Goal: Task Accomplishment & Management: Manage account settings

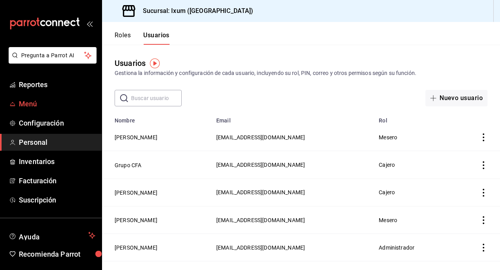
click at [47, 100] on span "Menú" at bounding box center [57, 104] width 77 height 11
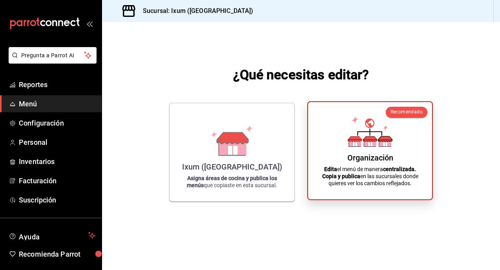
click at [391, 147] on div "Organización Edita el menú de manera centralizada. Copia y publica en las sucur…" at bounding box center [370, 150] width 105 height 85
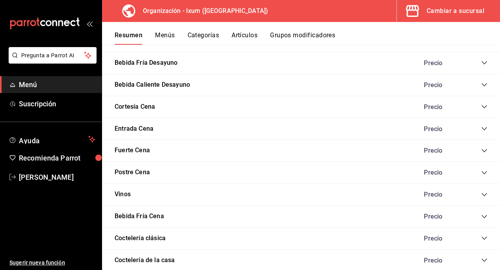
scroll to position [447, 0]
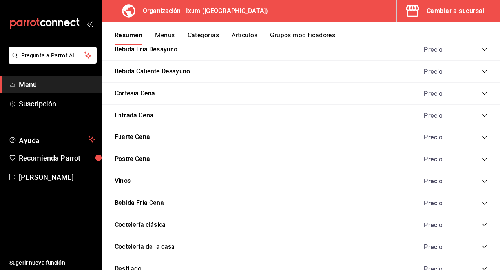
click at [481, 203] on div "Precio" at bounding box center [451, 202] width 71 height 7
click at [483, 202] on icon "collapse-category-row" at bounding box center [484, 203] width 6 height 6
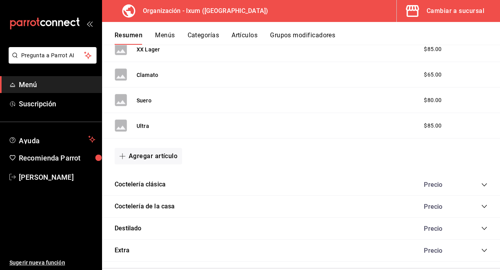
scroll to position [1030, 0]
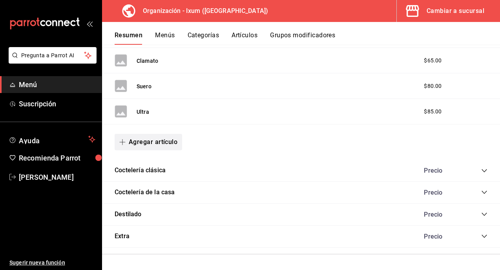
click at [148, 139] on button "Agregar artículo" at bounding box center [149, 142] width 68 height 16
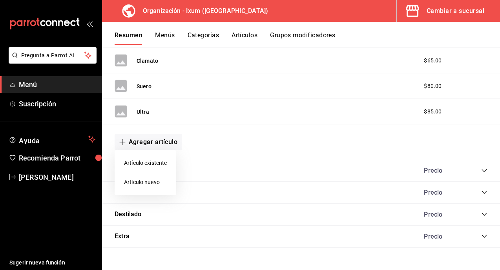
click at [148, 183] on li "Artículo nuevo" at bounding box center [146, 182] width 62 height 19
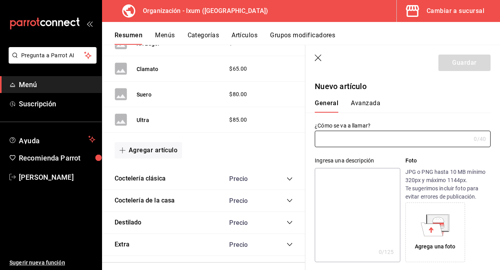
type input "AR-1755788016425"
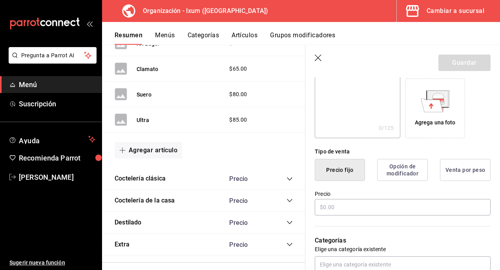
scroll to position [136, 0]
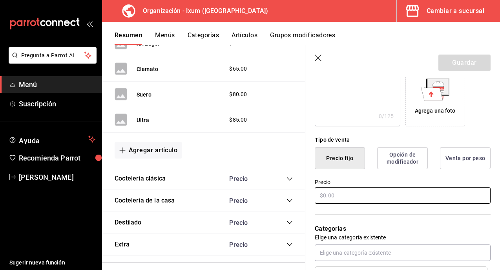
type input "Botella de agua"
click at [340, 198] on input "text" at bounding box center [403, 195] width 176 height 16
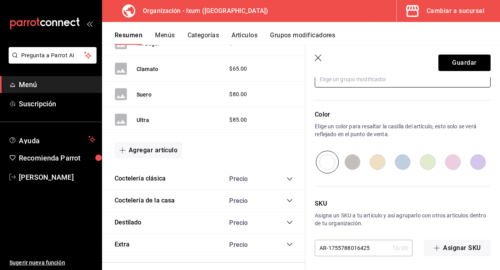
scroll to position [384, 0]
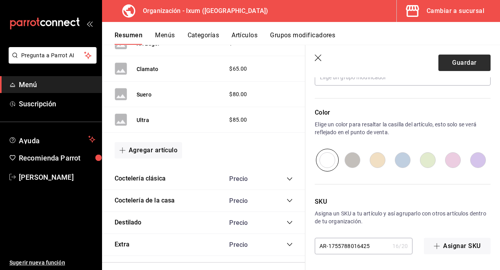
type input "$60.00"
click at [470, 55] on button "Guardar" at bounding box center [465, 63] width 52 height 16
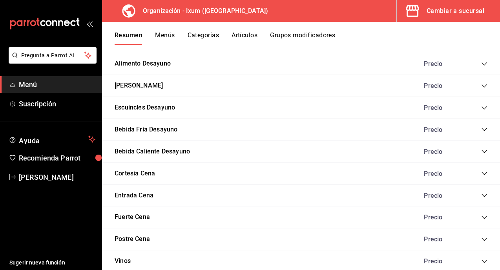
scroll to position [502, 0]
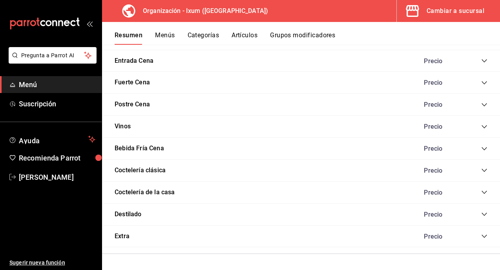
click at [484, 150] on icon "collapse-category-row" at bounding box center [484, 149] width 6 height 6
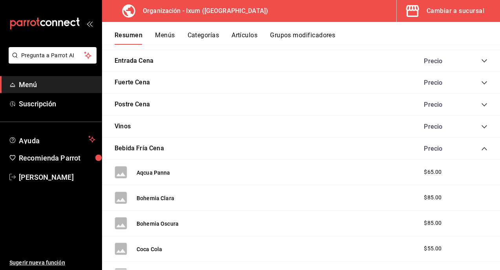
scroll to position [1056, 0]
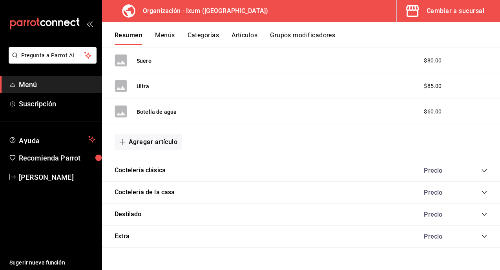
click at [73, 79] on link "Menú" at bounding box center [51, 84] width 102 height 17
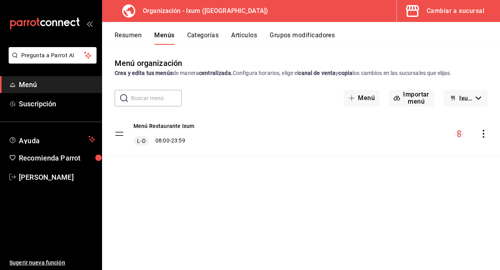
click at [485, 132] on icon "actions" at bounding box center [484, 134] width 8 height 8
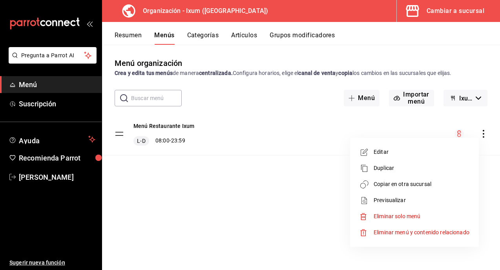
click at [416, 181] on span "Copiar en otra sucursal" at bounding box center [422, 184] width 96 height 8
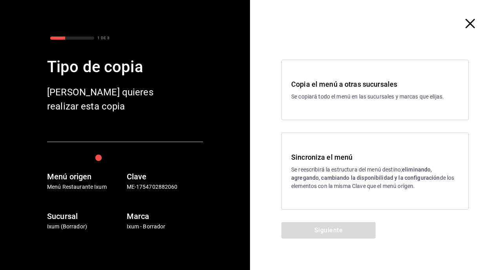
click at [367, 164] on div "Sincroniza el menú Se reescribirá la estructura del menú destino; eliminando, a…" at bounding box center [375, 171] width 168 height 38
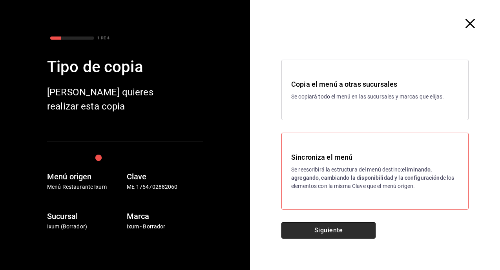
click at [356, 228] on button "Siguiente" at bounding box center [329, 230] width 94 height 16
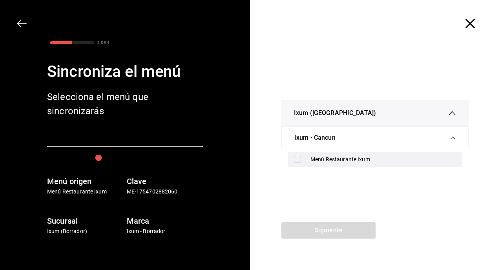
click at [322, 159] on div "Menú Restaurante Ixum" at bounding box center [384, 159] width 146 height 8
checkbox input "true"
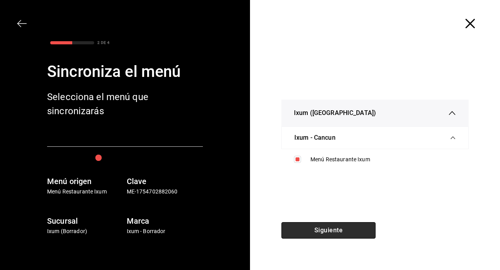
click at [325, 236] on button "Siguiente" at bounding box center [329, 230] width 94 height 16
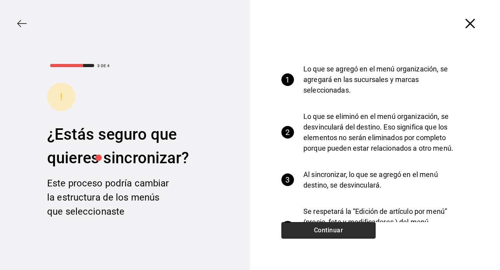
click at [325, 236] on button "Continuar" at bounding box center [329, 230] width 94 height 16
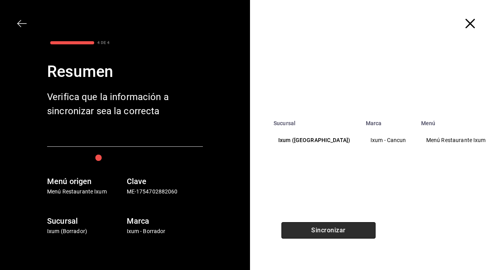
click at [325, 236] on button "Sincronizar" at bounding box center [329, 230] width 94 height 16
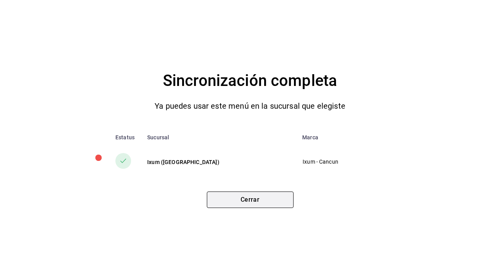
click at [267, 200] on button "Cerrar" at bounding box center [250, 200] width 87 height 16
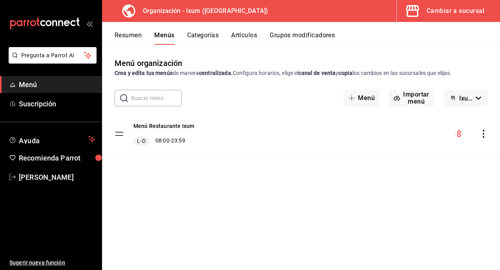
click at [119, 34] on button "Resumen" at bounding box center [128, 37] width 27 height 13
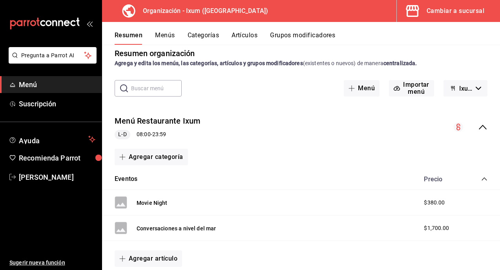
scroll to position [10, 0]
click at [442, 14] on div "Cambiar a sucursal" at bounding box center [456, 10] width 58 height 11
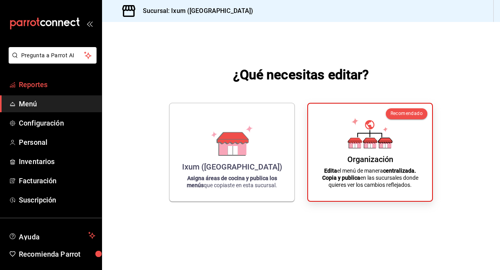
click at [51, 87] on span "Reportes" at bounding box center [57, 84] width 77 height 11
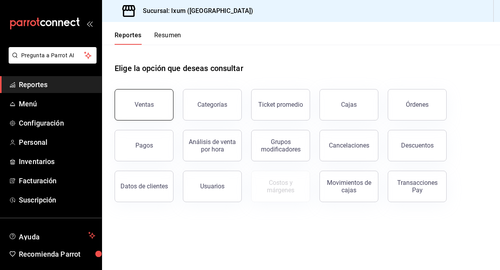
click at [151, 108] on button "Ventas" at bounding box center [144, 104] width 59 height 31
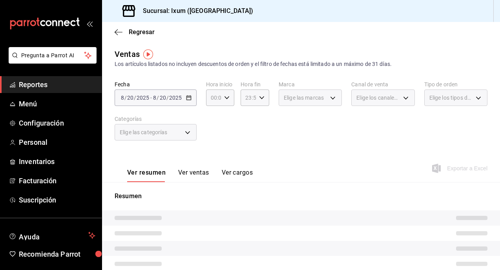
click at [66, 82] on span "Reportes" at bounding box center [57, 84] width 77 height 11
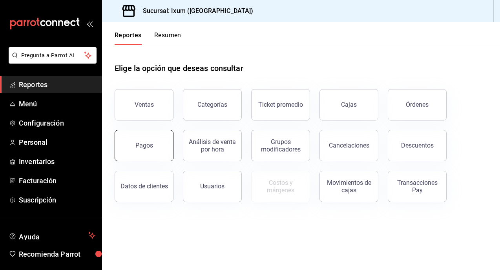
click at [136, 138] on button "Pagos" at bounding box center [144, 145] width 59 height 31
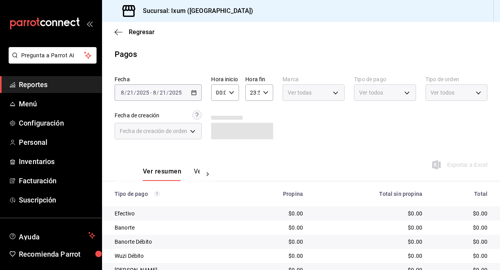
scroll to position [48, 0]
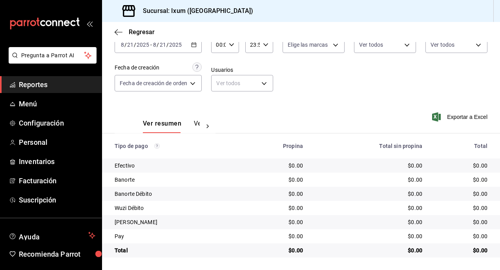
click at [198, 42] on div "[DATE] [DATE] - [DATE] [DATE]" at bounding box center [158, 45] width 87 height 16
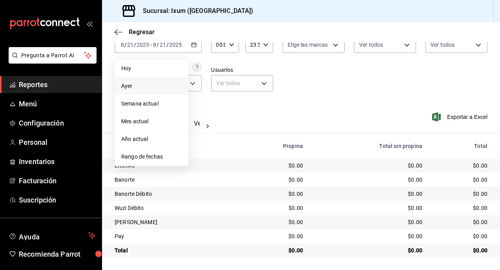
click at [164, 80] on li "Ayer" at bounding box center [151, 86] width 73 height 18
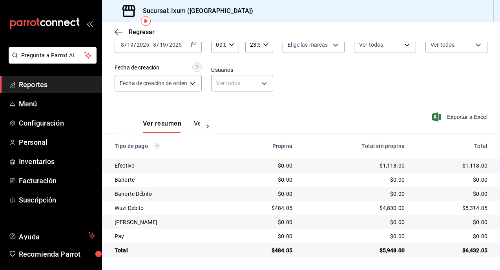
scroll to position [31, 0]
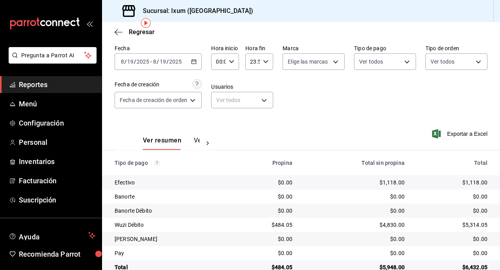
click at [193, 57] on div "[DATE] [DATE] - [DATE] [DATE]" at bounding box center [158, 61] width 87 height 16
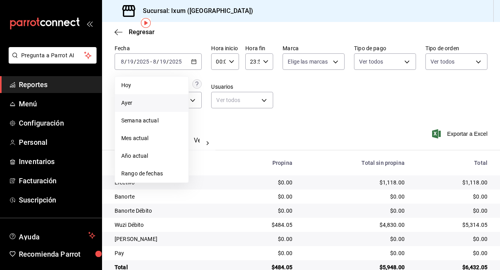
click at [152, 102] on span "Ayer" at bounding box center [151, 103] width 61 height 8
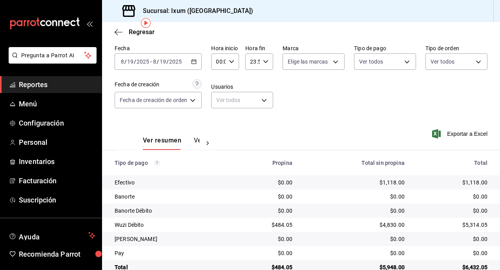
click at [194, 60] on icon "button" at bounding box center [193, 61] width 5 height 5
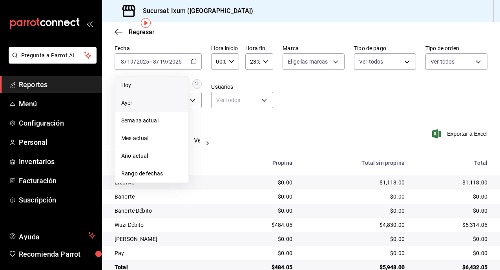
click at [154, 89] on li "Hoy" at bounding box center [151, 86] width 73 height 18
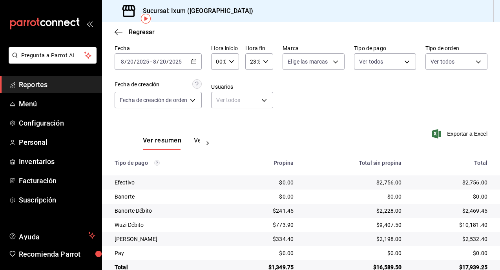
scroll to position [48, 0]
